Goal: Task Accomplishment & Management: Use online tool/utility

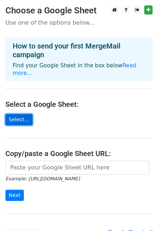
click at [15, 114] on link "Select..." at bounding box center [18, 119] width 27 height 11
click at [22, 114] on link "Select..." at bounding box center [18, 119] width 27 height 11
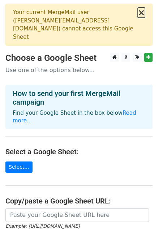
click at [141, 14] on button "×" at bounding box center [141, 12] width 7 height 9
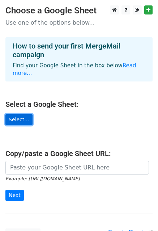
click at [26, 114] on link "Select..." at bounding box center [18, 119] width 27 height 11
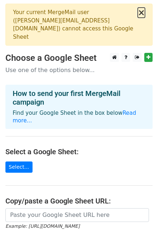
click at [141, 14] on button "×" at bounding box center [141, 12] width 7 height 9
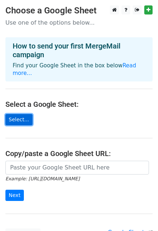
click at [19, 115] on link "Select..." at bounding box center [18, 119] width 27 height 11
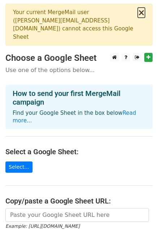
click at [142, 12] on button "×" at bounding box center [141, 12] width 7 height 9
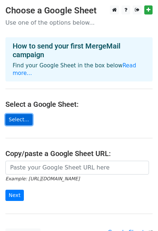
click at [18, 114] on link "Select..." at bounding box center [18, 119] width 27 height 11
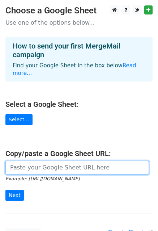
click at [35, 161] on input "url" at bounding box center [77, 168] width 144 height 14
paste input "https://docs.google.com/spreadsheets/d/1zfh9zs0wNtE3UE3ao3L_qPVs4QWU6b8I122lCzV…"
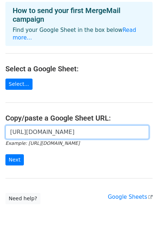
scroll to position [36, 0]
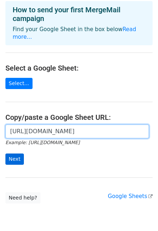
type input "https://docs.google.com/spreadsheets/d/1zfh9zs0wNtE3UE3ao3L_qPVs4QWU6b8I122lCzV…"
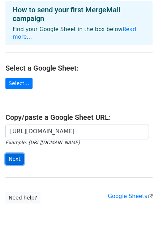
scroll to position [0, 0]
click at [18, 153] on input "Next" at bounding box center [14, 158] width 18 height 11
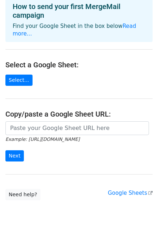
scroll to position [89, 0]
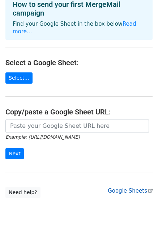
click at [134, 187] on link "Google Sheets" at bounding box center [130, 190] width 45 height 7
